Goal: Task Accomplishment & Management: Manage account settings

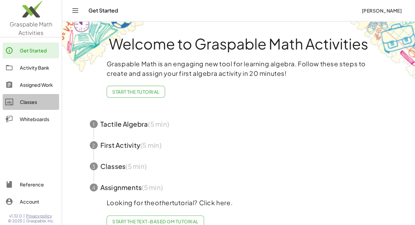
click at [29, 104] on div "Classes" at bounding box center [38, 102] width 37 height 8
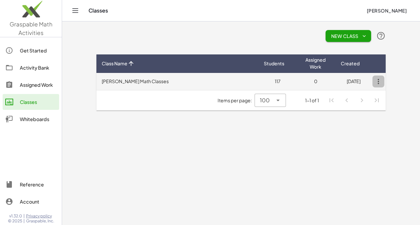
click at [378, 85] on icon "button" at bounding box center [378, 82] width 12 height 12
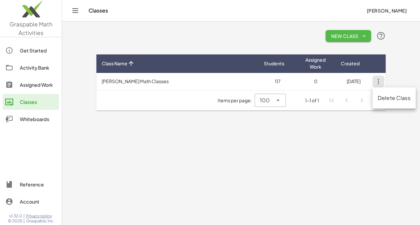
click at [343, 33] on span "New Class" at bounding box center [348, 36] width 35 height 6
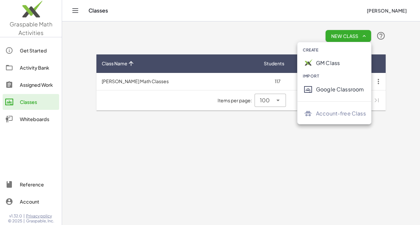
click at [329, 62] on div "GM Class" at bounding box center [341, 63] width 50 height 8
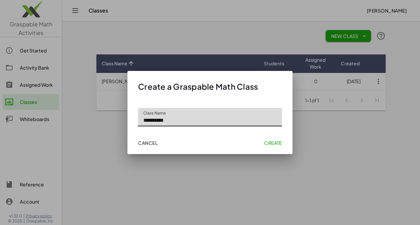
type input "**********"
click at [267, 142] on span "Create" at bounding box center [273, 143] width 18 height 6
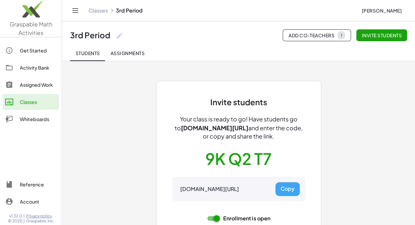
click at [97, 11] on link "Classes" at bounding box center [97, 10] width 19 height 7
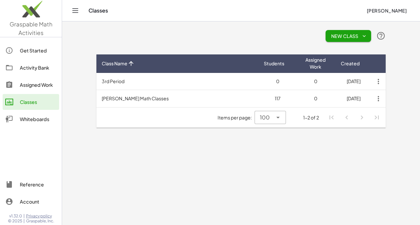
click at [348, 37] on span "New Class" at bounding box center [348, 36] width 35 height 6
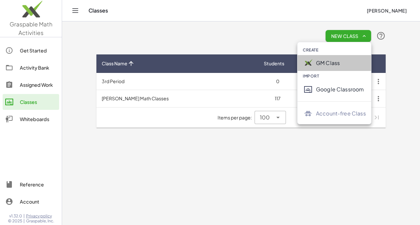
click at [338, 65] on div "GM Class" at bounding box center [341, 63] width 50 height 8
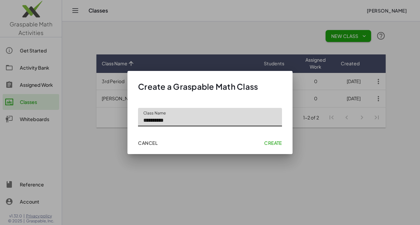
type input "**********"
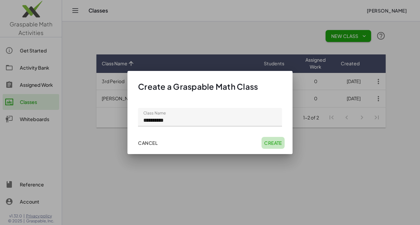
click at [273, 141] on span "Create" at bounding box center [273, 143] width 18 height 6
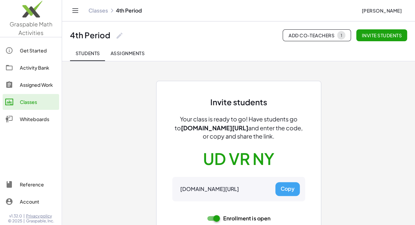
click at [100, 9] on link "Classes" at bounding box center [97, 10] width 19 height 7
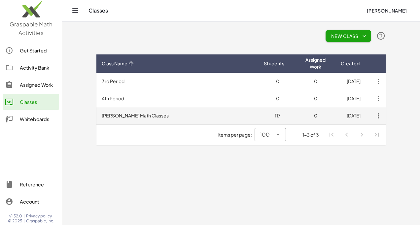
click at [150, 115] on td "[PERSON_NAME] Math Classes" at bounding box center [177, 115] width 162 height 17
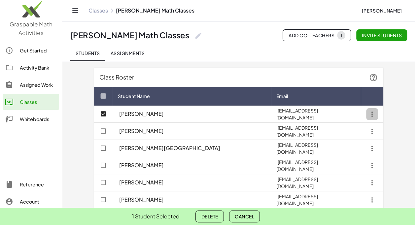
click at [375, 112] on icon "button" at bounding box center [372, 114] width 12 height 12
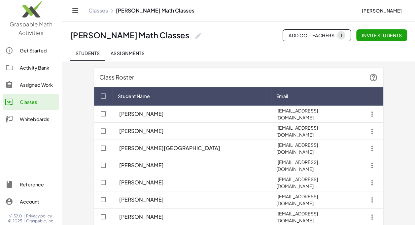
click at [119, 54] on span "Assignments" at bounding box center [127, 53] width 34 height 6
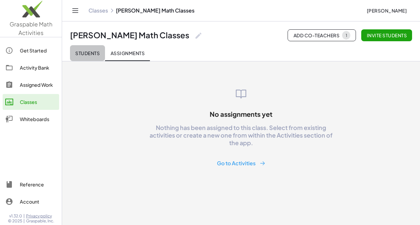
click at [79, 52] on span "Students" at bounding box center [87, 53] width 24 height 6
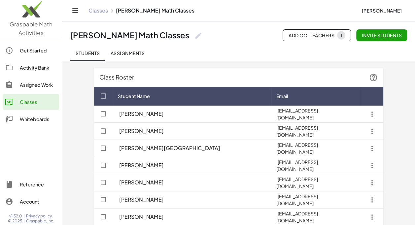
click at [98, 11] on link "Classes" at bounding box center [97, 10] width 19 height 7
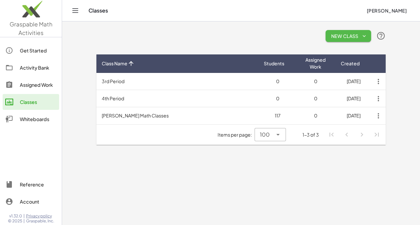
click at [333, 39] on span "New Class" at bounding box center [348, 36] width 35 height 6
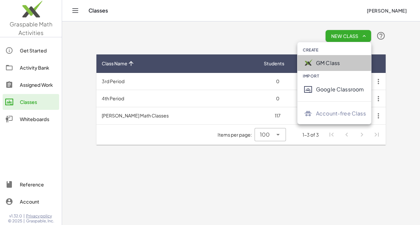
click at [328, 63] on div "GM Class" at bounding box center [341, 63] width 50 height 8
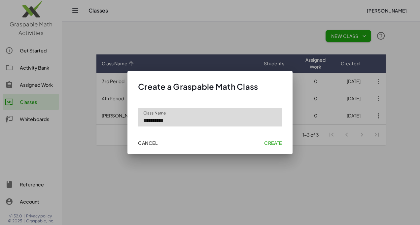
type input "**********"
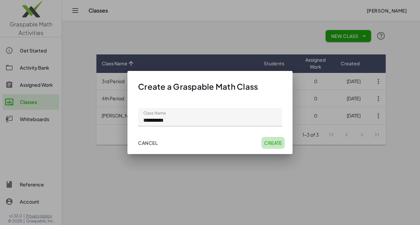
click at [272, 147] on button "Create" at bounding box center [273, 143] width 23 height 12
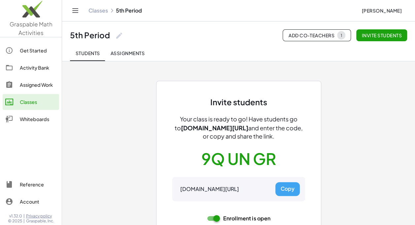
click at [102, 11] on link "Classes" at bounding box center [97, 10] width 19 height 7
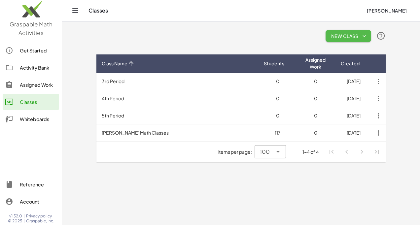
click at [349, 37] on span "New Class" at bounding box center [348, 36] width 35 height 6
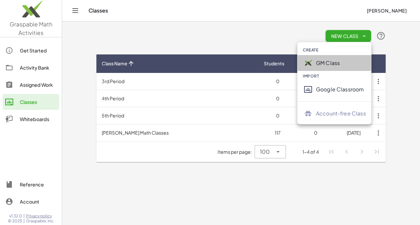
click at [339, 63] on div "GM Class" at bounding box center [341, 63] width 50 height 8
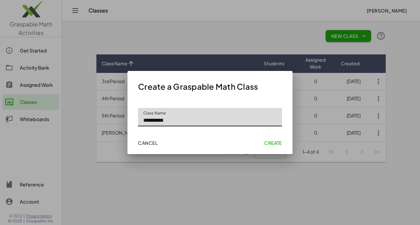
type input "**********"
click at [274, 139] on button "Create" at bounding box center [273, 143] width 23 height 12
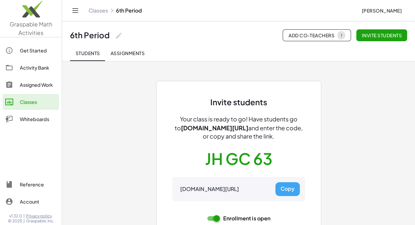
click at [102, 11] on link "Classes" at bounding box center [97, 10] width 19 height 7
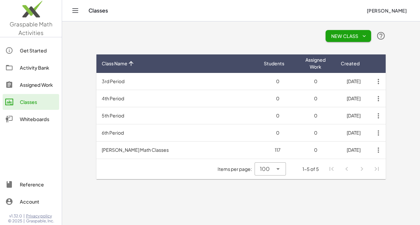
click at [331, 34] on span "New Class" at bounding box center [348, 36] width 35 height 6
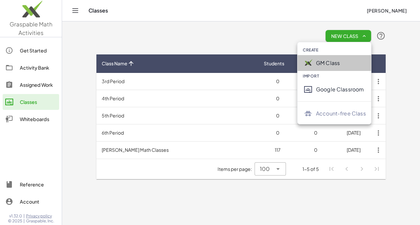
click at [327, 64] on div "GM Class" at bounding box center [341, 63] width 50 height 8
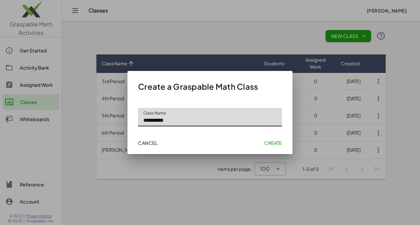
type input "**********"
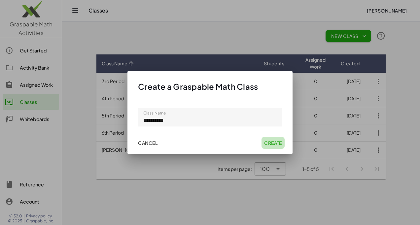
click at [273, 143] on span "Create" at bounding box center [273, 143] width 18 height 6
